Goal: Communication & Community: Answer question/provide support

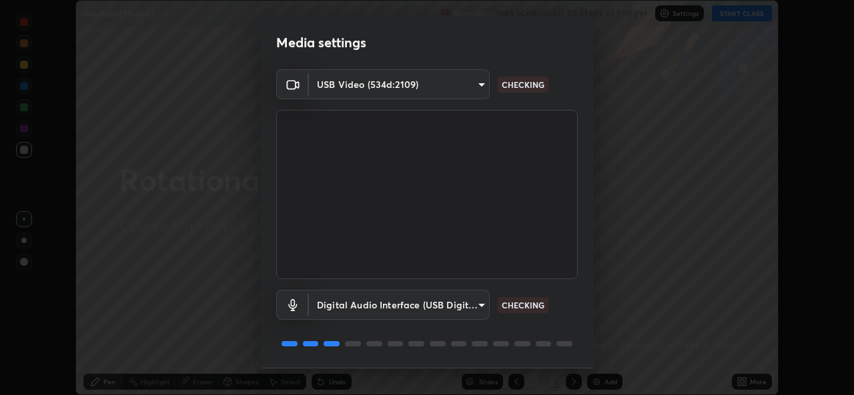
scroll to position [42, 0]
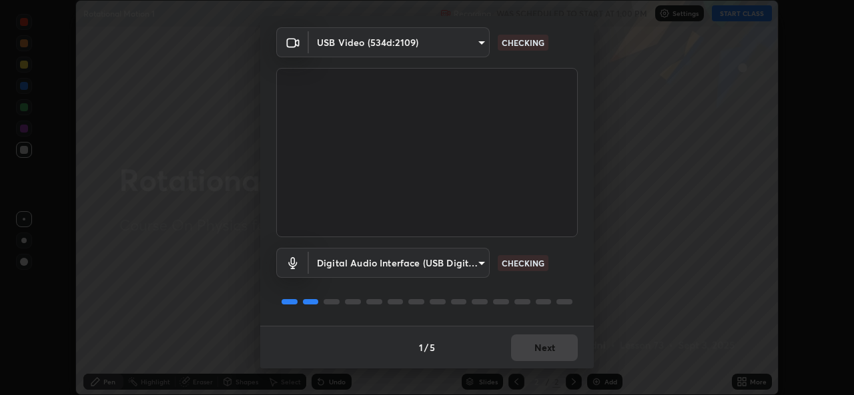
click at [534, 346] on div "1 / 5 Next" at bounding box center [426, 347] width 333 height 43
click at [535, 350] on div "1 / 5 Next" at bounding box center [426, 347] width 333 height 43
click at [540, 355] on div "1 / 5 Next" at bounding box center [426, 347] width 333 height 43
click at [539, 360] on div "1 / 5 Next" at bounding box center [426, 347] width 333 height 43
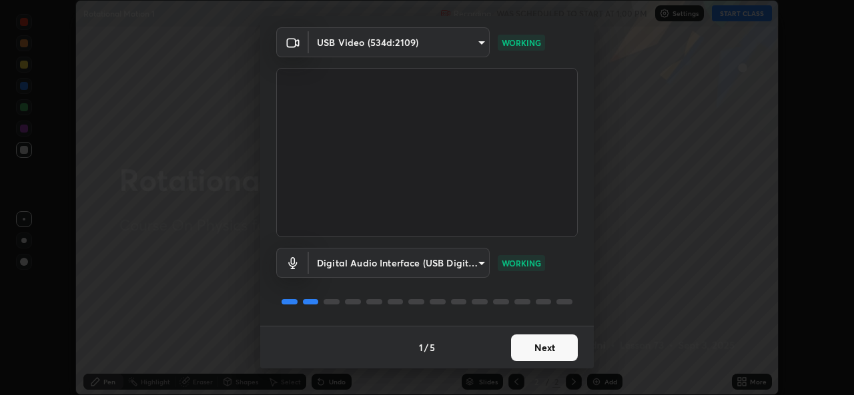
click at [526, 349] on button "Next" at bounding box center [544, 348] width 67 height 27
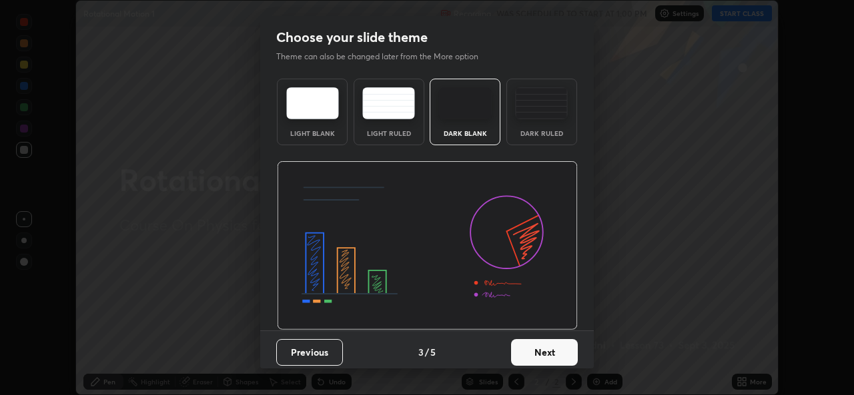
click at [529, 349] on button "Next" at bounding box center [544, 352] width 67 height 27
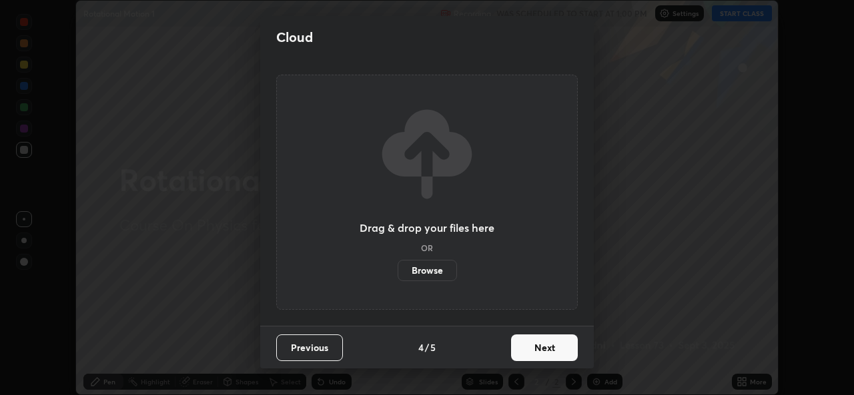
click at [531, 352] on button "Next" at bounding box center [544, 348] width 67 height 27
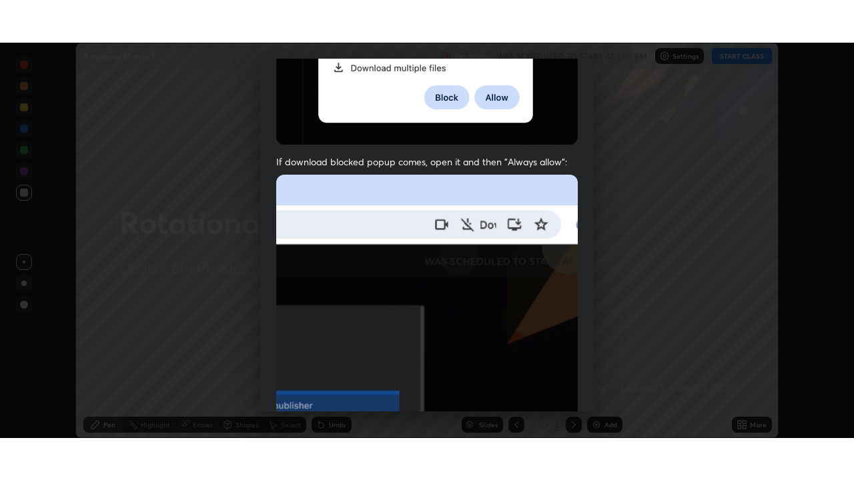
scroll to position [314, 0]
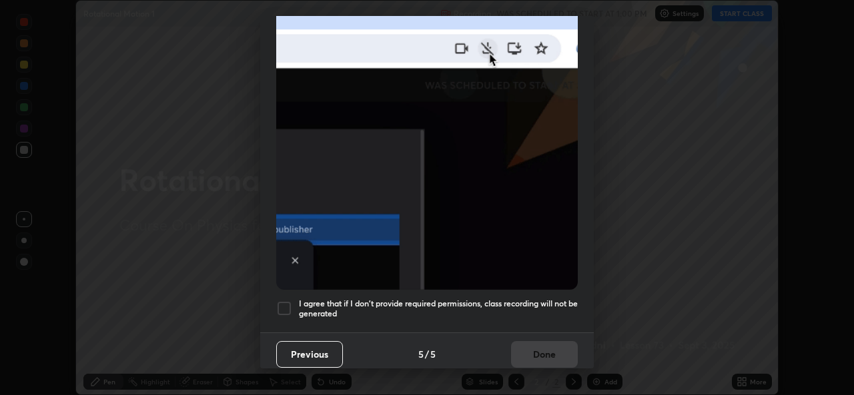
click at [353, 309] on h5 "I agree that if I don't provide required permissions, class recording will not …" at bounding box center [438, 309] width 279 height 21
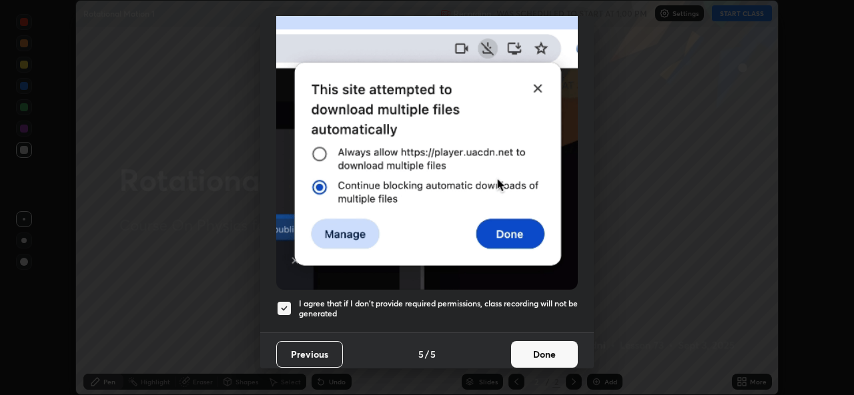
click at [528, 350] on button "Done" at bounding box center [544, 354] width 67 height 27
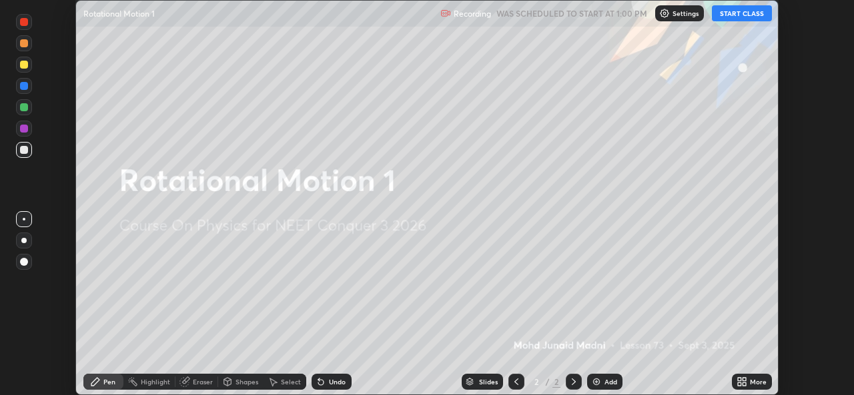
click at [756, 382] on div "More" at bounding box center [758, 382] width 17 height 7
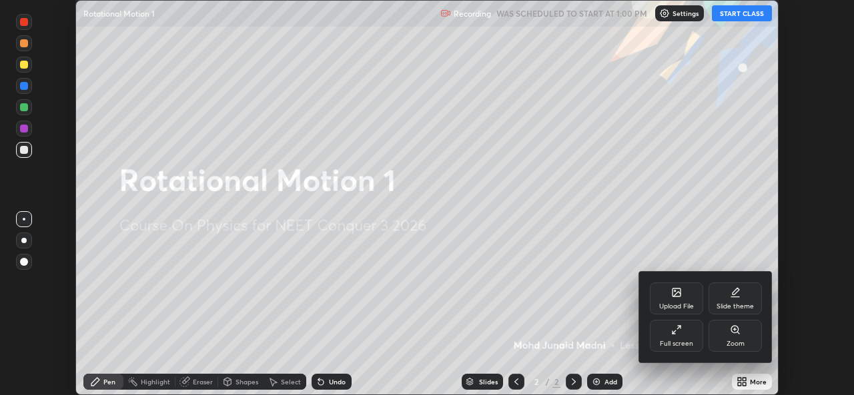
click at [672, 305] on div "Upload File" at bounding box center [676, 306] width 35 height 7
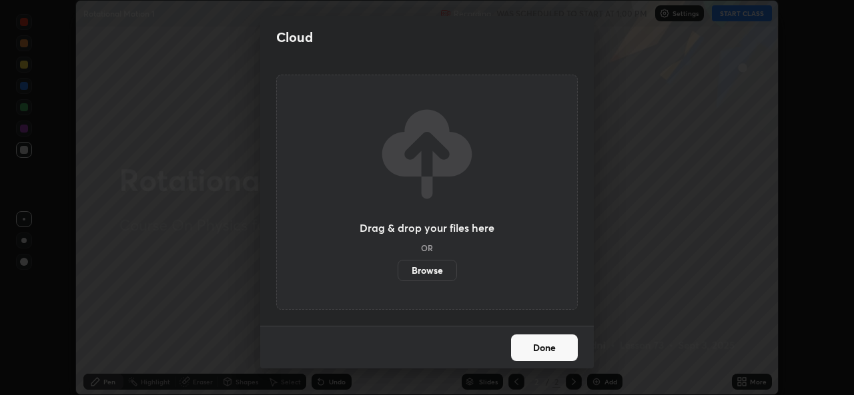
click at [435, 271] on label "Browse" at bounding box center [426, 270] width 59 height 21
click at [397, 271] on input "Browse" at bounding box center [397, 270] width 0 height 21
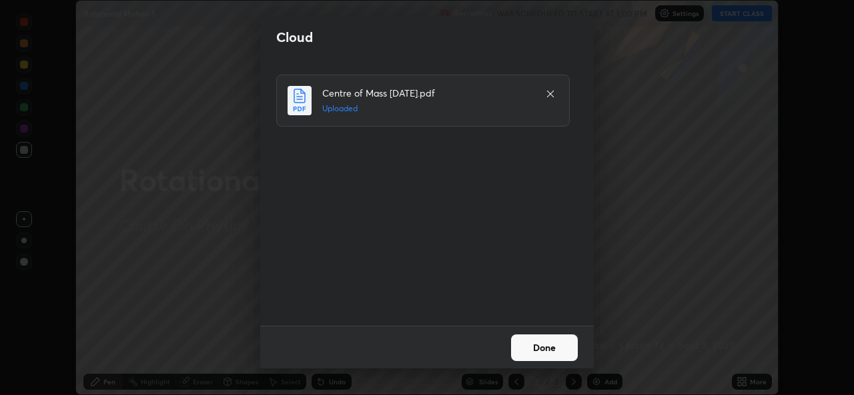
click at [543, 349] on button "Done" at bounding box center [544, 348] width 67 height 27
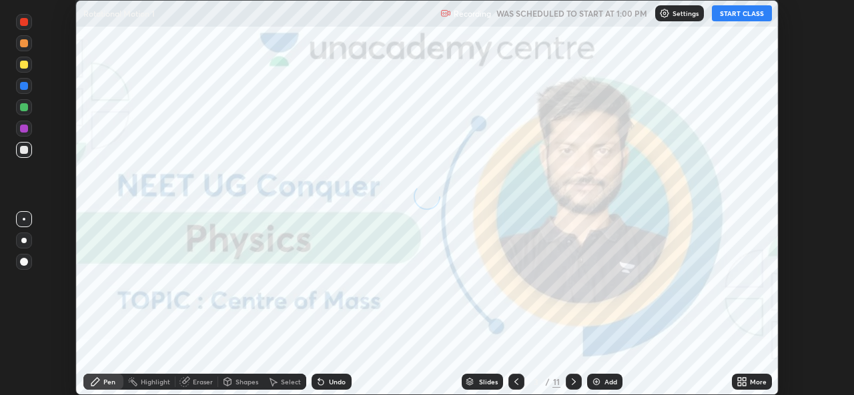
click at [754, 387] on div "More" at bounding box center [752, 382] width 40 height 16
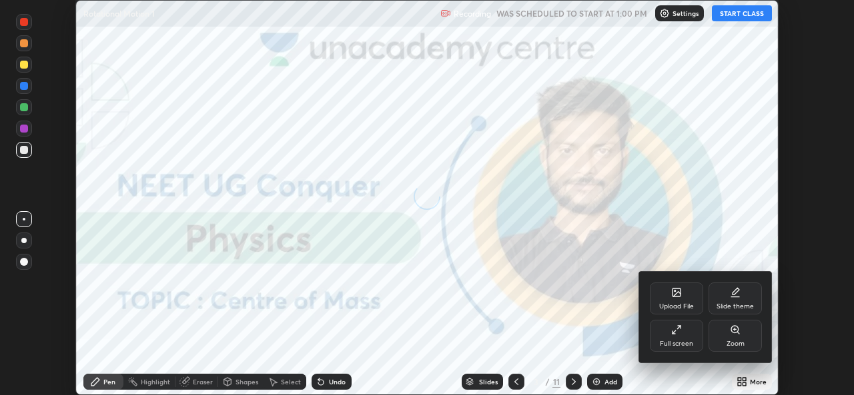
click at [677, 299] on div "Upload File" at bounding box center [676, 299] width 53 height 32
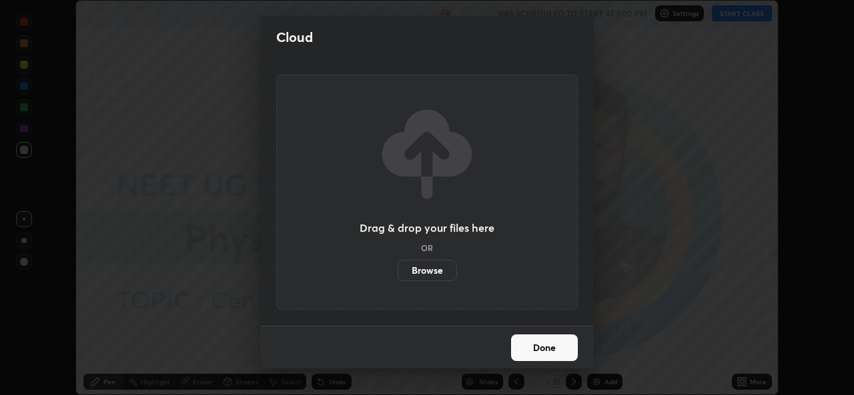
click at [427, 273] on label "Browse" at bounding box center [426, 270] width 59 height 21
click at [397, 273] on input "Browse" at bounding box center [397, 270] width 0 height 21
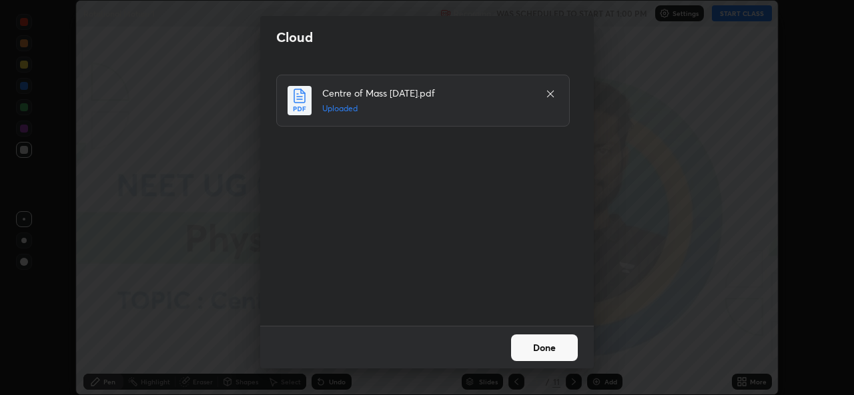
click at [540, 343] on button "Done" at bounding box center [544, 348] width 67 height 27
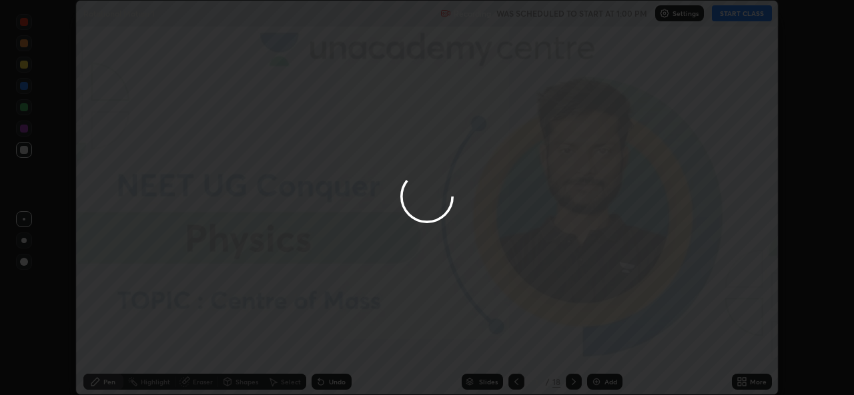
click at [739, 381] on icon at bounding box center [739, 379] width 3 height 3
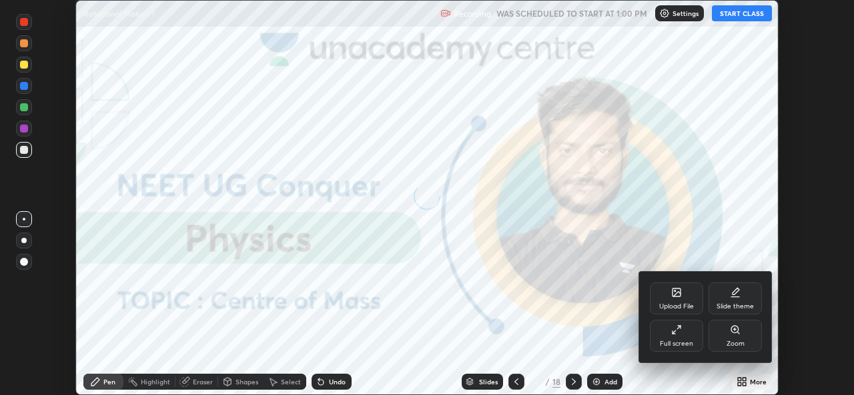
click at [673, 338] on div "Full screen" at bounding box center [676, 336] width 53 height 32
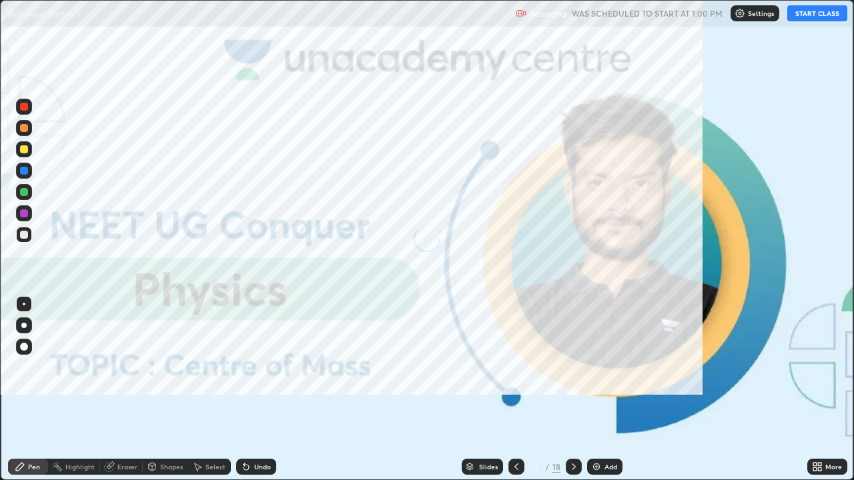
scroll to position [480, 854]
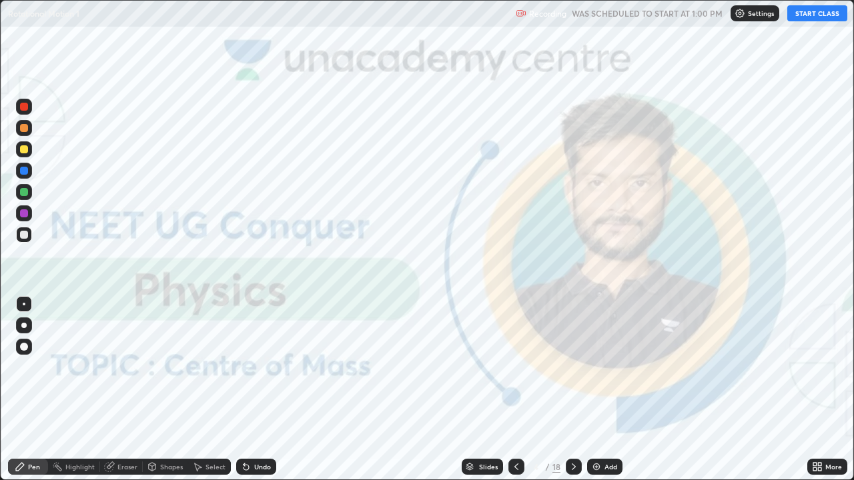
click at [803, 7] on button "START CLASS" at bounding box center [817, 13] width 60 height 16
click at [593, 395] on img at bounding box center [596, 466] width 11 height 11
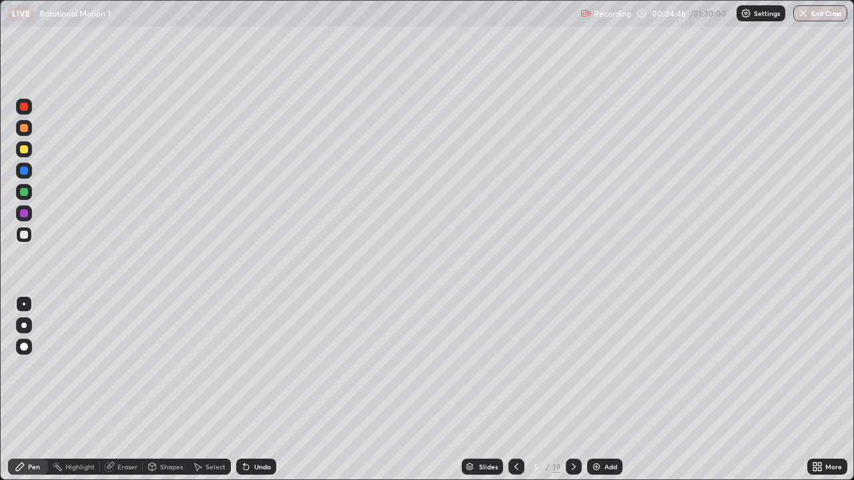
click at [21, 327] on div at bounding box center [24, 325] width 16 height 16
click at [21, 213] on div at bounding box center [24, 213] width 8 height 8
click at [26, 235] on div at bounding box center [24, 235] width 8 height 8
click at [29, 149] on div at bounding box center [24, 149] width 16 height 16
click at [125, 395] on div "Eraser" at bounding box center [121, 467] width 43 height 16
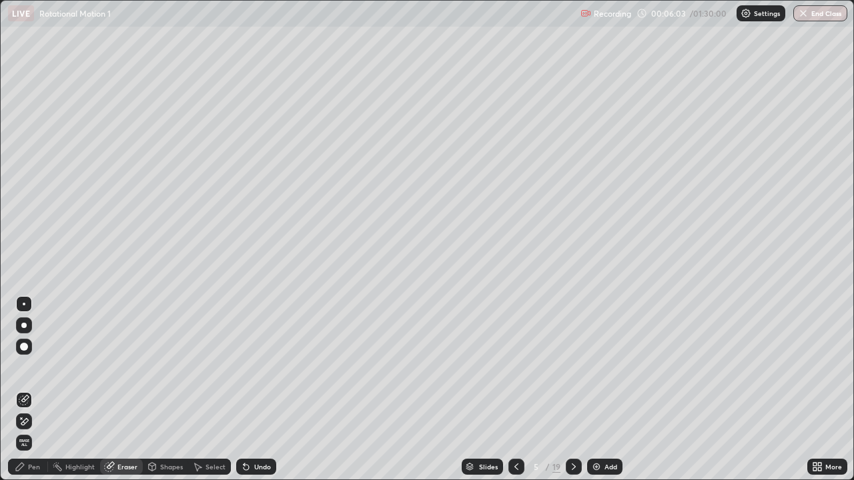
click at [23, 395] on div "Pen" at bounding box center [28, 467] width 40 height 16
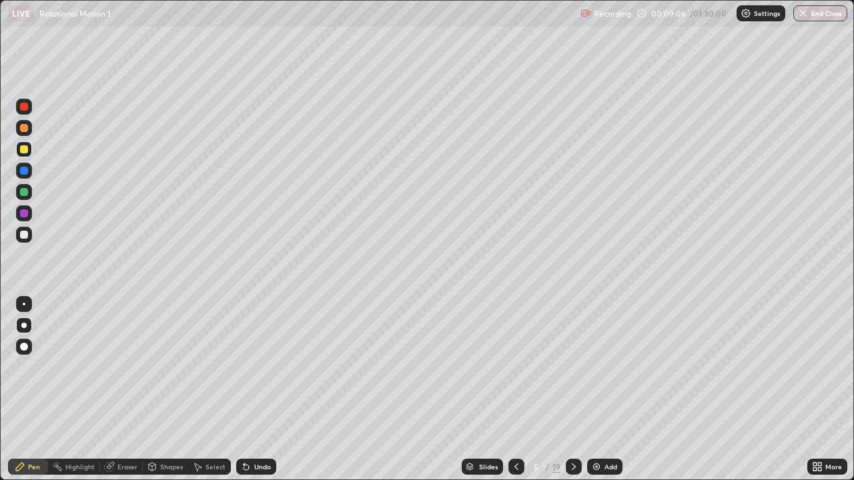
click at [24, 191] on div at bounding box center [24, 192] width 8 height 8
click at [597, 395] on img at bounding box center [596, 466] width 11 height 11
click at [23, 236] on div at bounding box center [24, 235] width 8 height 8
click at [27, 215] on div at bounding box center [24, 213] width 8 height 8
click at [599, 395] on img at bounding box center [596, 466] width 11 height 11
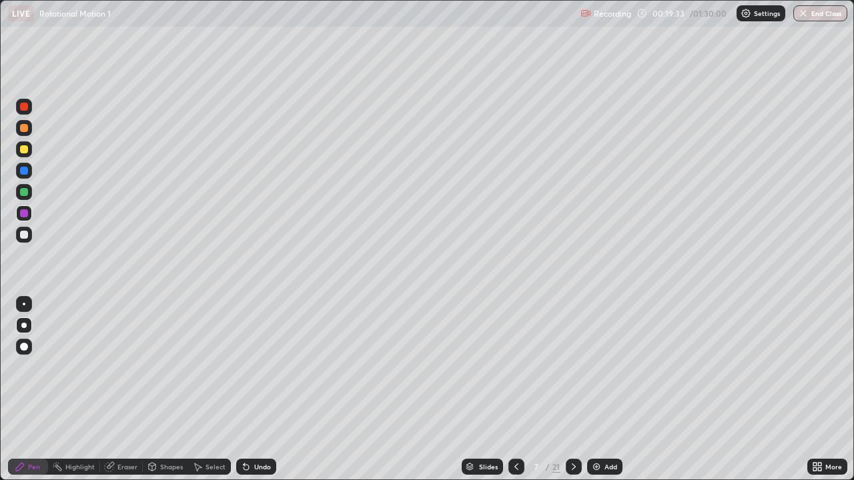
click at [27, 196] on div at bounding box center [24, 192] width 16 height 16
click at [23, 151] on div at bounding box center [24, 149] width 8 height 8
click at [601, 395] on div "Add" at bounding box center [604, 467] width 35 height 16
click at [25, 235] on div at bounding box center [24, 235] width 8 height 8
click at [21, 193] on div at bounding box center [24, 192] width 8 height 8
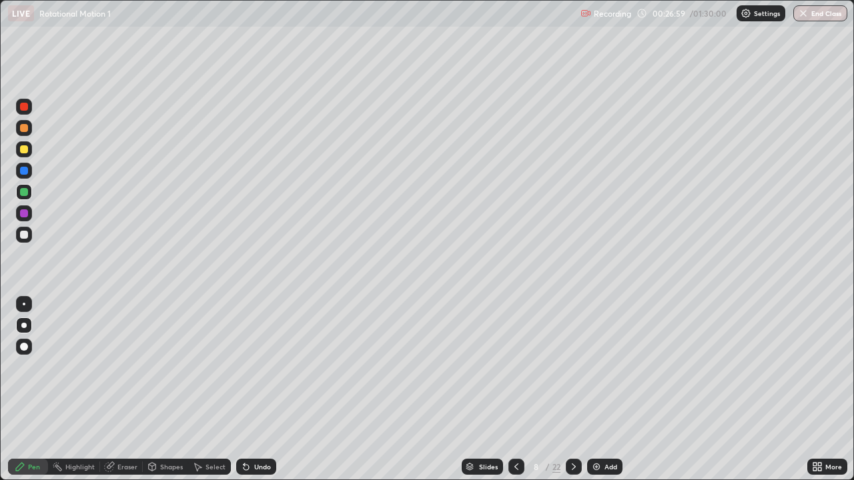
click at [24, 108] on div at bounding box center [24, 107] width 8 height 8
click at [25, 153] on div at bounding box center [24, 149] width 16 height 16
click at [21, 232] on div at bounding box center [24, 235] width 8 height 8
click at [24, 212] on div at bounding box center [24, 213] width 8 height 8
click at [595, 395] on img at bounding box center [596, 466] width 11 height 11
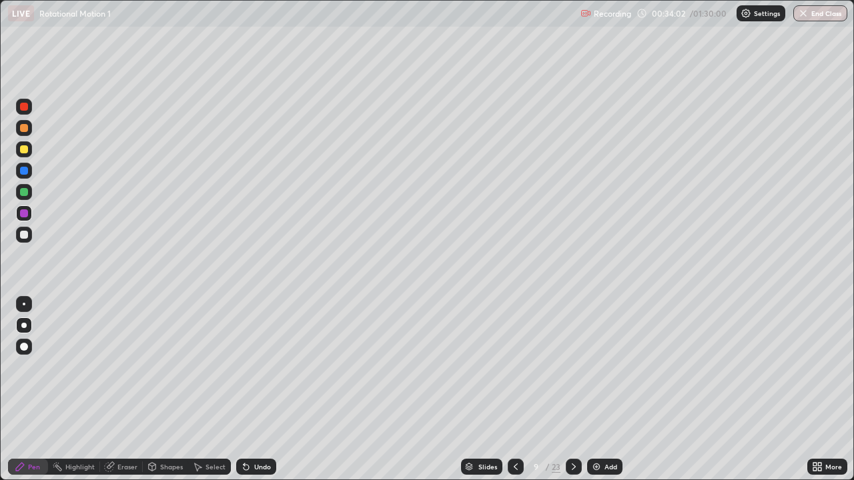
click at [23, 235] on div at bounding box center [24, 235] width 8 height 8
click at [22, 215] on div at bounding box center [24, 213] width 8 height 8
click at [25, 191] on div at bounding box center [24, 192] width 8 height 8
click at [21, 149] on div at bounding box center [24, 149] width 8 height 8
click at [23, 103] on div at bounding box center [24, 107] width 8 height 8
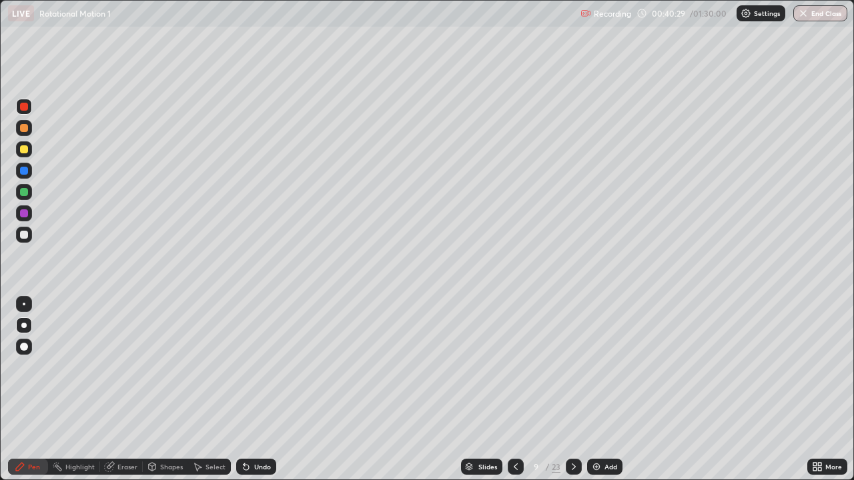
click at [486, 395] on div "Slides" at bounding box center [487, 466] width 19 height 7
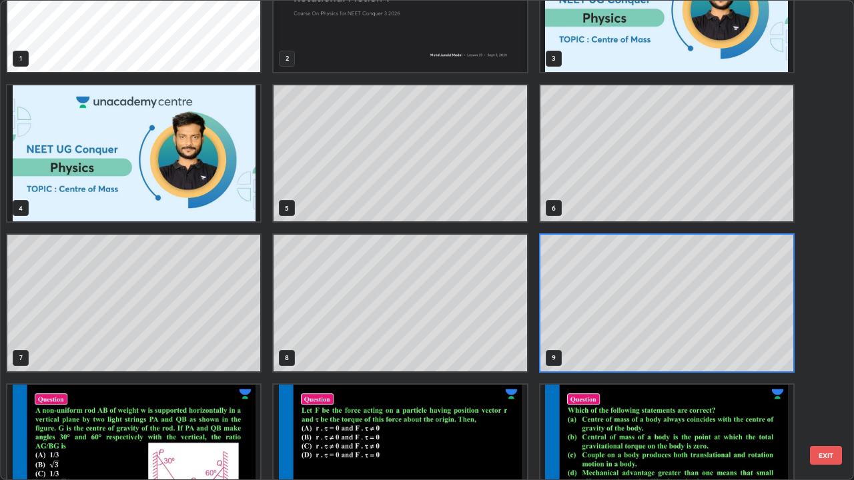
scroll to position [59, 0]
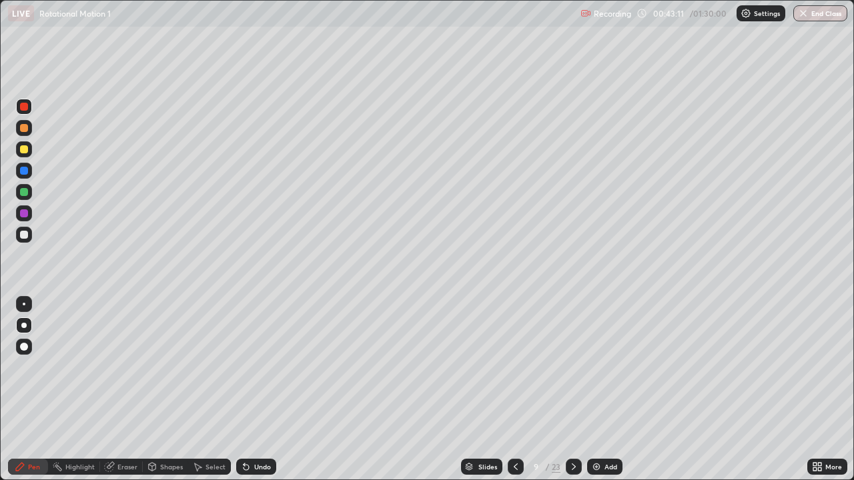
click at [591, 395] on img at bounding box center [596, 466] width 11 height 11
click at [20, 234] on div at bounding box center [24, 235] width 8 height 8
click at [24, 193] on div at bounding box center [24, 192] width 8 height 8
click at [593, 395] on img at bounding box center [596, 466] width 11 height 11
click at [25, 169] on div at bounding box center [24, 171] width 8 height 8
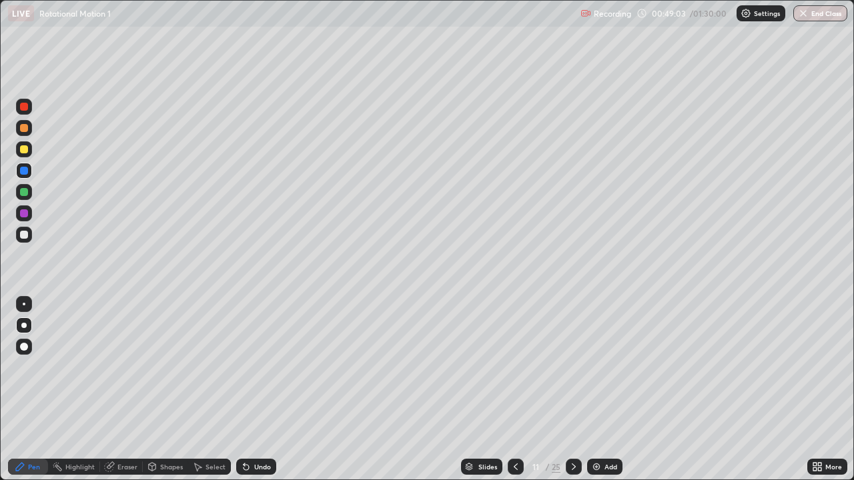
click at [28, 216] on div at bounding box center [24, 213] width 16 height 16
click at [25, 234] on div at bounding box center [24, 235] width 8 height 8
click at [596, 395] on img at bounding box center [596, 466] width 11 height 11
click at [21, 329] on div at bounding box center [24, 325] width 16 height 16
click at [19, 241] on div at bounding box center [24, 235] width 16 height 16
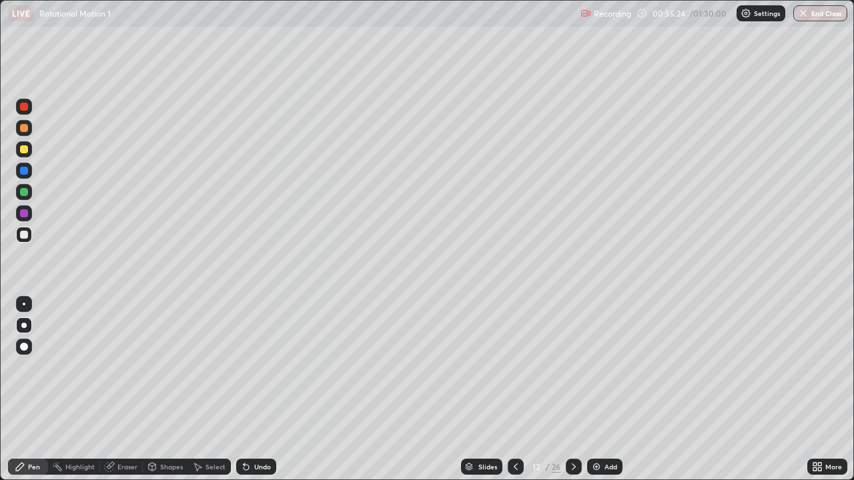
click at [21, 214] on div at bounding box center [24, 213] width 8 height 8
click at [23, 193] on div at bounding box center [24, 192] width 8 height 8
click at [20, 109] on div at bounding box center [24, 107] width 8 height 8
click at [23, 211] on div at bounding box center [24, 213] width 8 height 8
click at [25, 128] on div at bounding box center [24, 128] width 8 height 8
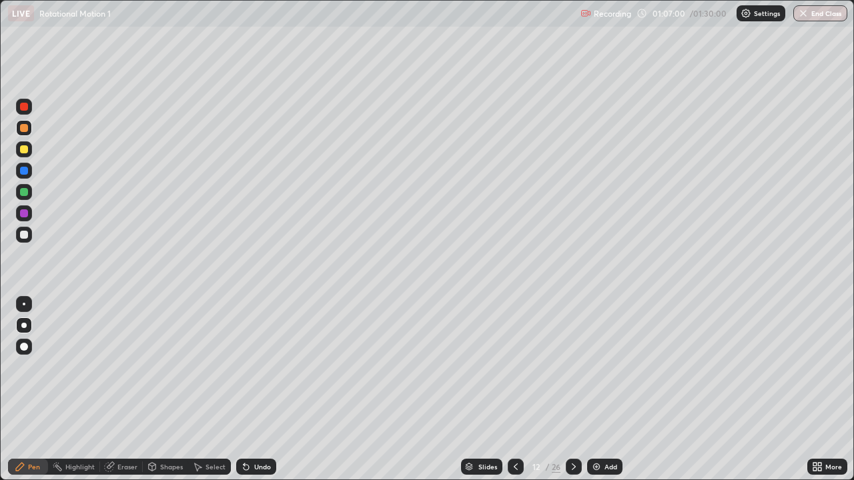
click at [599, 395] on img at bounding box center [596, 466] width 11 height 11
click at [23, 233] on div at bounding box center [24, 235] width 8 height 8
click at [21, 236] on div at bounding box center [24, 235] width 8 height 8
click at [24, 214] on div at bounding box center [24, 213] width 8 height 8
click at [26, 171] on div at bounding box center [24, 171] width 8 height 8
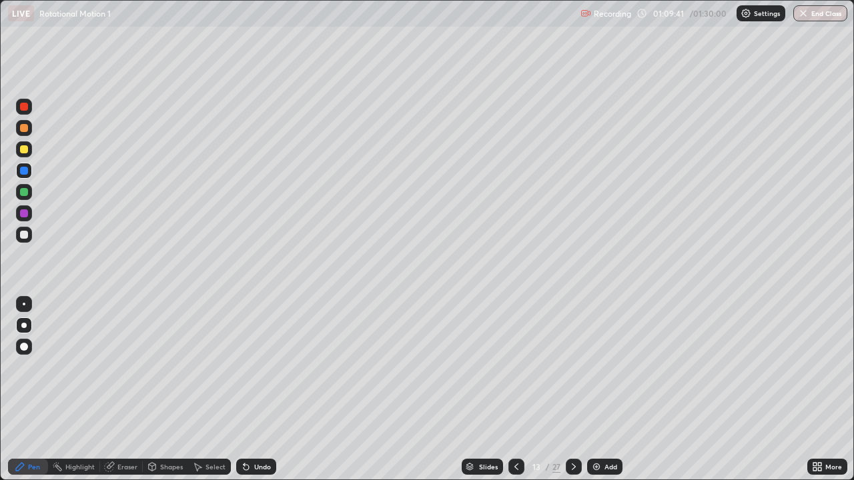
click at [159, 395] on div "Shapes" at bounding box center [165, 466] width 45 height 27
click at [118, 395] on div "Eraser" at bounding box center [121, 467] width 43 height 16
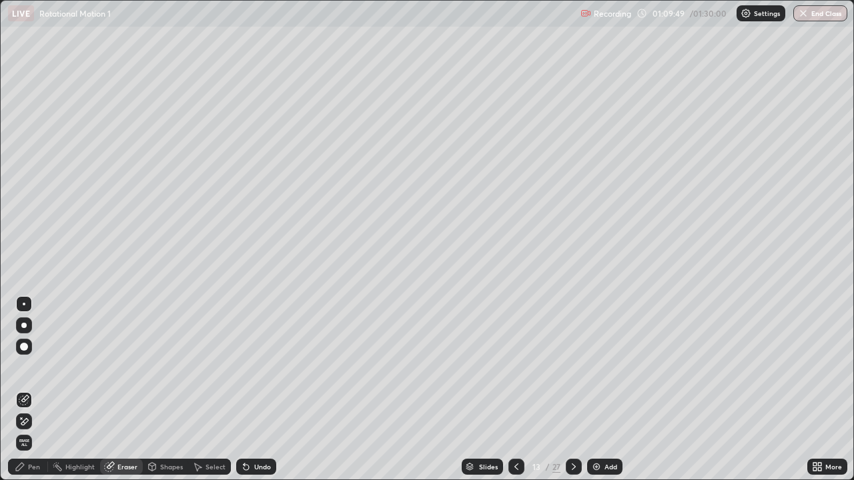
click at [27, 395] on div "Pen" at bounding box center [28, 467] width 40 height 16
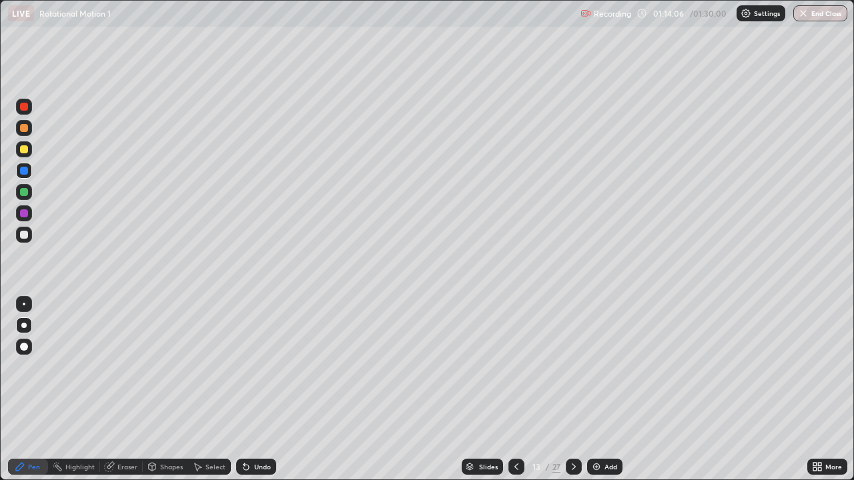
click at [487, 395] on div "Slides" at bounding box center [488, 466] width 19 height 7
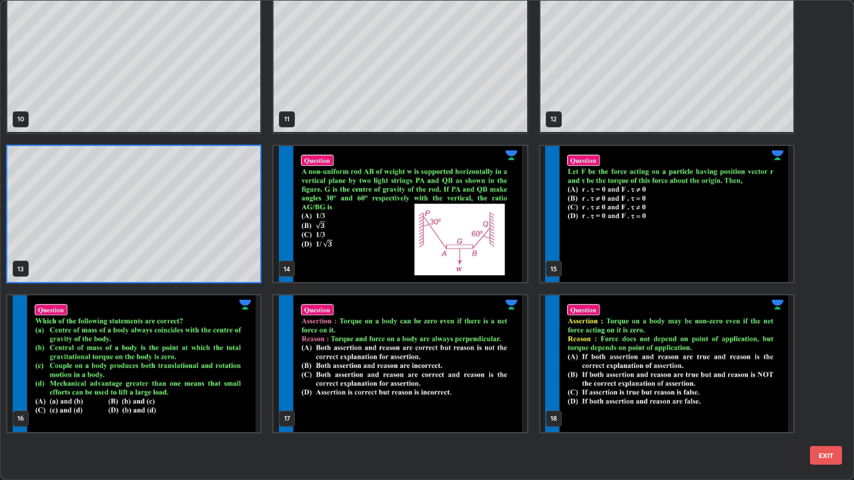
scroll to position [303, 0]
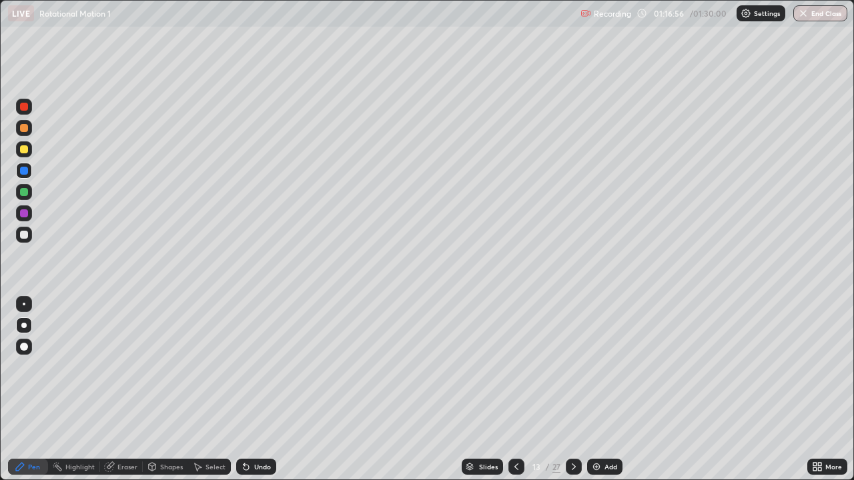
click at [597, 395] on img at bounding box center [596, 466] width 11 height 11
click at [127, 395] on div "Eraser" at bounding box center [121, 467] width 43 height 16
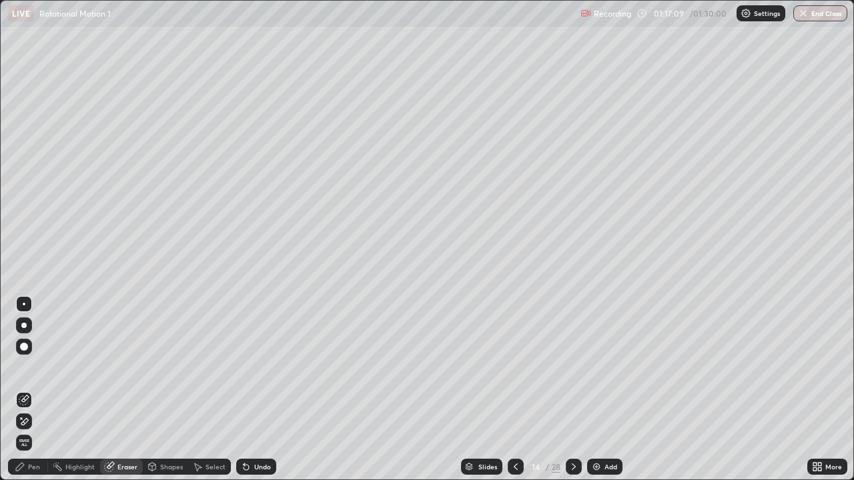
click at [35, 395] on div "Pen" at bounding box center [28, 466] width 40 height 27
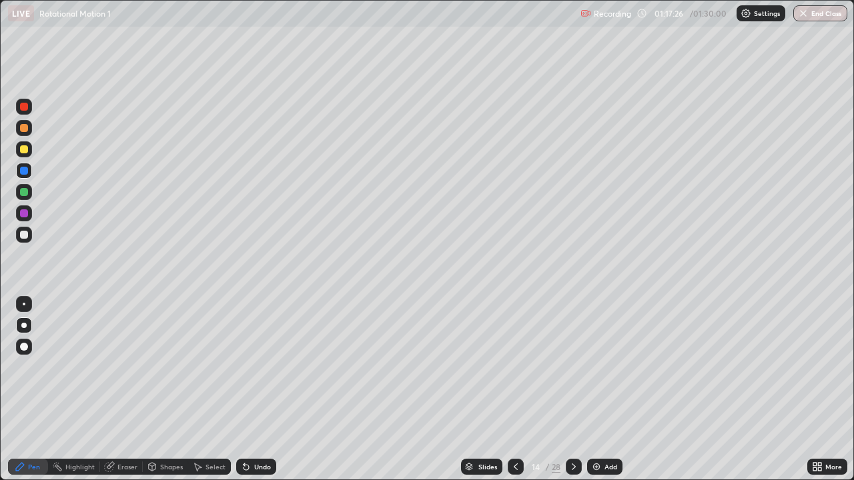
click at [26, 193] on div at bounding box center [24, 192] width 8 height 8
click at [22, 211] on div at bounding box center [24, 213] width 8 height 8
click at [812, 15] on button "End Class" at bounding box center [820, 13] width 53 height 16
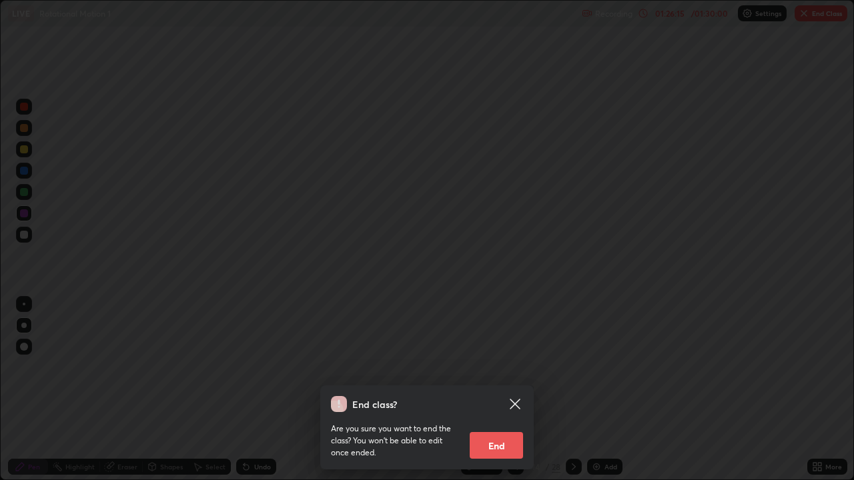
click at [498, 395] on button "End" at bounding box center [495, 445] width 53 height 27
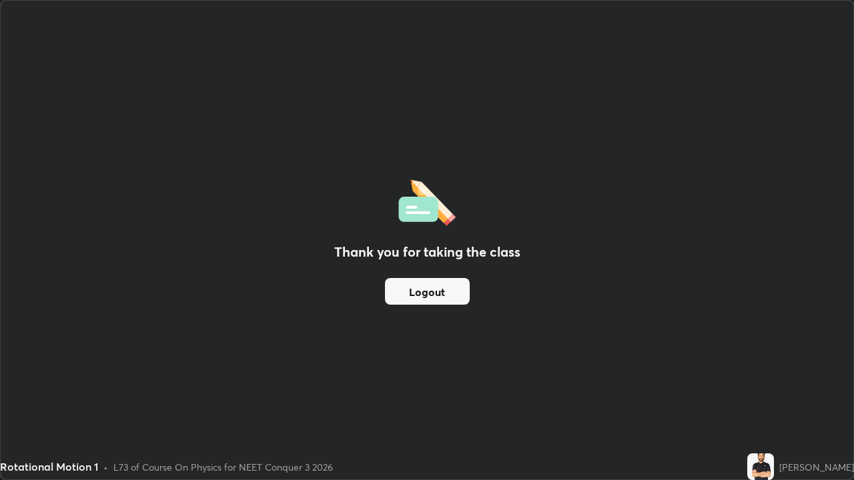
click at [349, 271] on div "Thank you for taking the class Logout" at bounding box center [427, 240] width 852 height 479
